Goal: Transaction & Acquisition: Purchase product/service

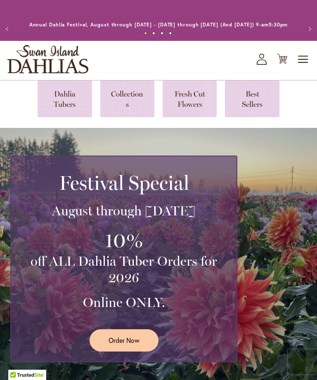
scroll to position [176, 0]
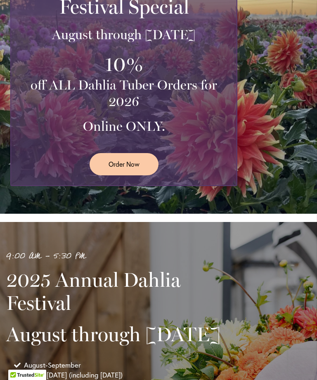
click at [125, 169] on span "Order Now" at bounding box center [123, 163] width 31 height 9
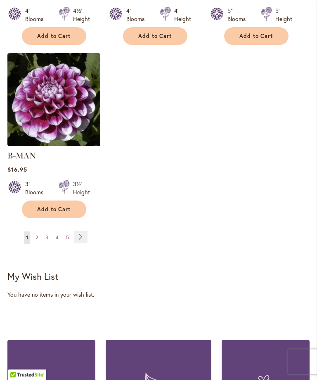
scroll to position [1094, 0]
click at [37, 234] on span "2" at bounding box center [36, 237] width 2 height 6
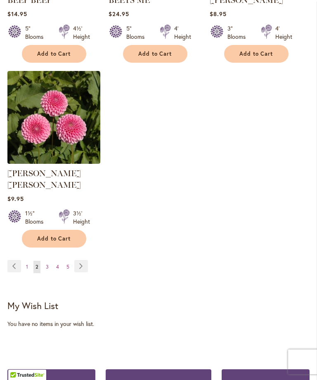
scroll to position [1169, 0]
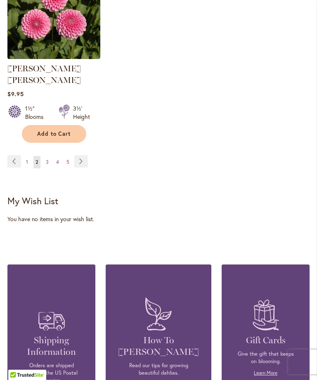
click at [60, 164] on link "Page 4" at bounding box center [57, 162] width 7 height 12
click at [57, 159] on span "4" at bounding box center [57, 162] width 3 height 6
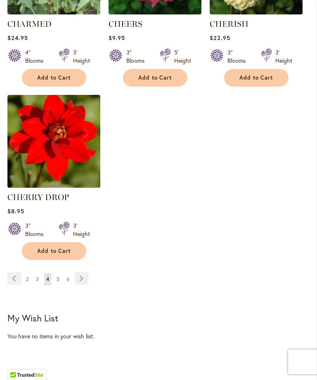
scroll to position [1051, 0]
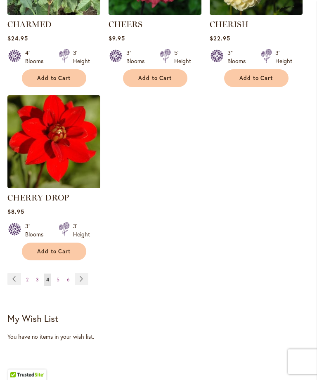
click at [59, 283] on span "5" at bounding box center [58, 280] width 3 height 6
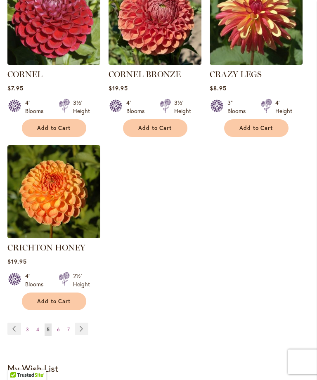
scroll to position [1038, 0]
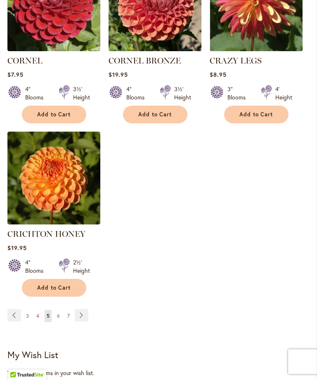
click at [55, 310] on link "Page 6" at bounding box center [58, 316] width 7 height 12
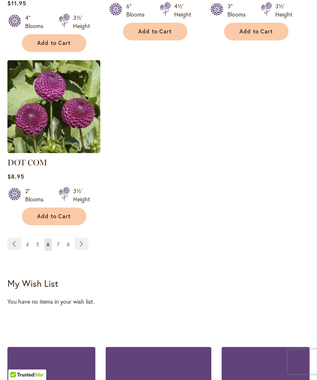
scroll to position [1109, 0]
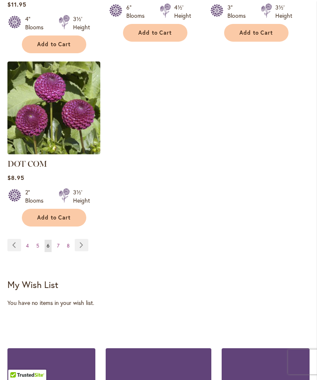
click at [67, 243] on span "8" at bounding box center [68, 246] width 3 height 6
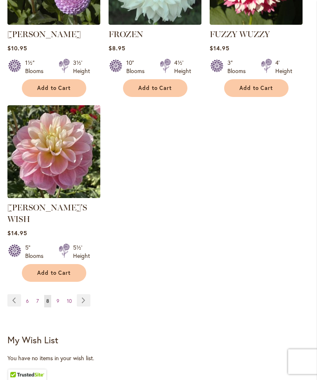
scroll to position [1066, 0]
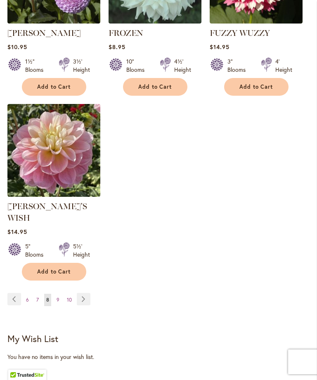
click at [70, 297] on span "10" at bounding box center [69, 300] width 5 height 6
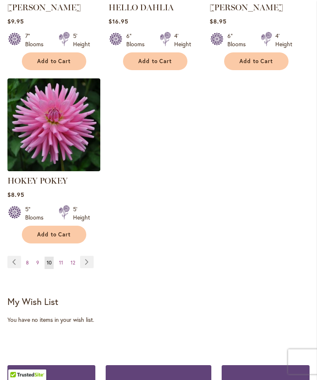
scroll to position [1120, 0]
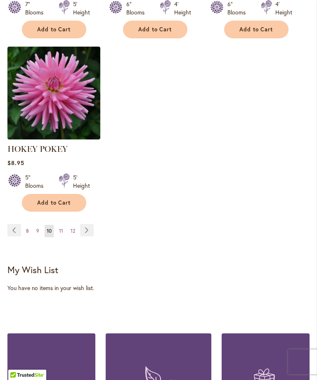
click at [75, 234] on span "12" at bounding box center [73, 231] width 5 height 6
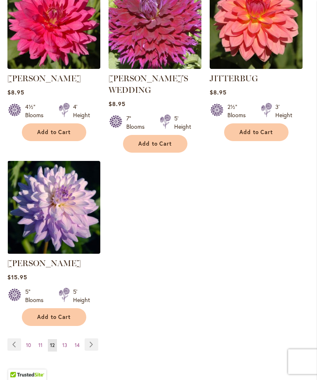
scroll to position [1010, 0]
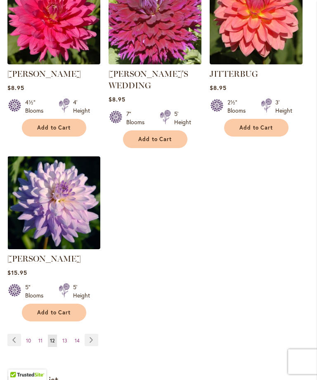
click at [64, 338] on span "13" at bounding box center [64, 341] width 5 height 6
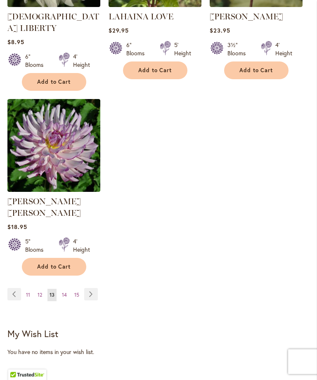
scroll to position [1045, 0]
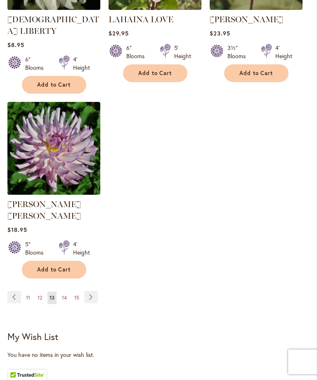
click at [38, 295] on span "12" at bounding box center [40, 298] width 5 height 6
